Goal: Find contact information: Find contact information

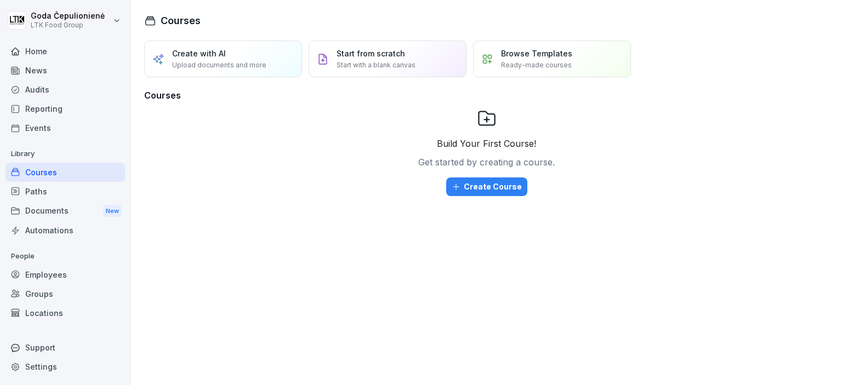
click at [28, 263] on p "People" at bounding box center [64, 257] width 119 height 18
click at [36, 271] on div "Employees" at bounding box center [64, 274] width 119 height 19
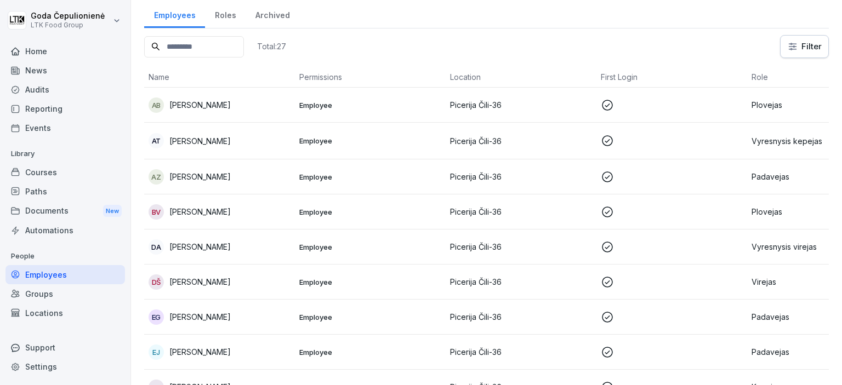
scroll to position [73, 0]
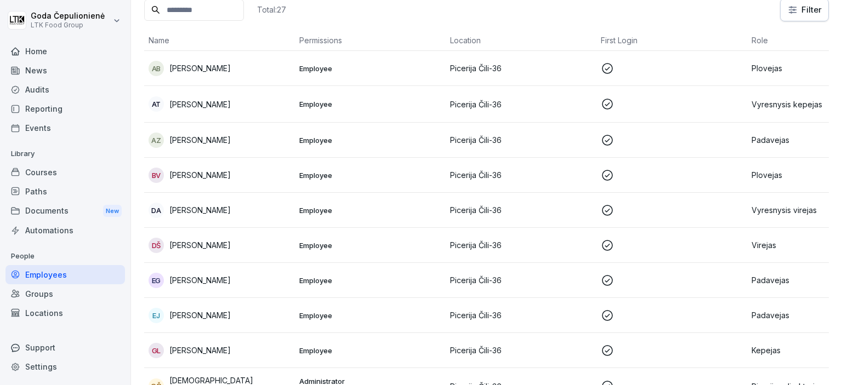
click at [216, 309] on div "[PERSON_NAME]" at bounding box center [220, 315] width 142 height 15
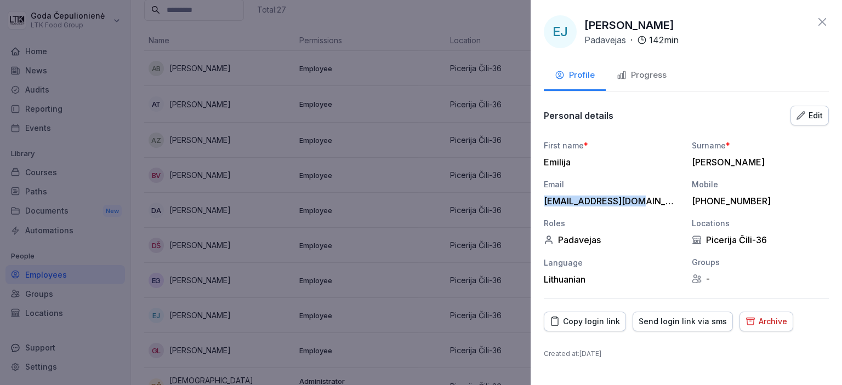
drag, startPoint x: 642, startPoint y: 199, endPoint x: 545, endPoint y: 203, distance: 97.6
click at [545, 203] on div "[EMAIL_ADDRESS][DOMAIN_NAME]" at bounding box center [610, 201] width 132 height 11
copy div "[EMAIL_ADDRESS][DOMAIN_NAME]"
